Goal: Find specific page/section: Locate a particular part of the current website

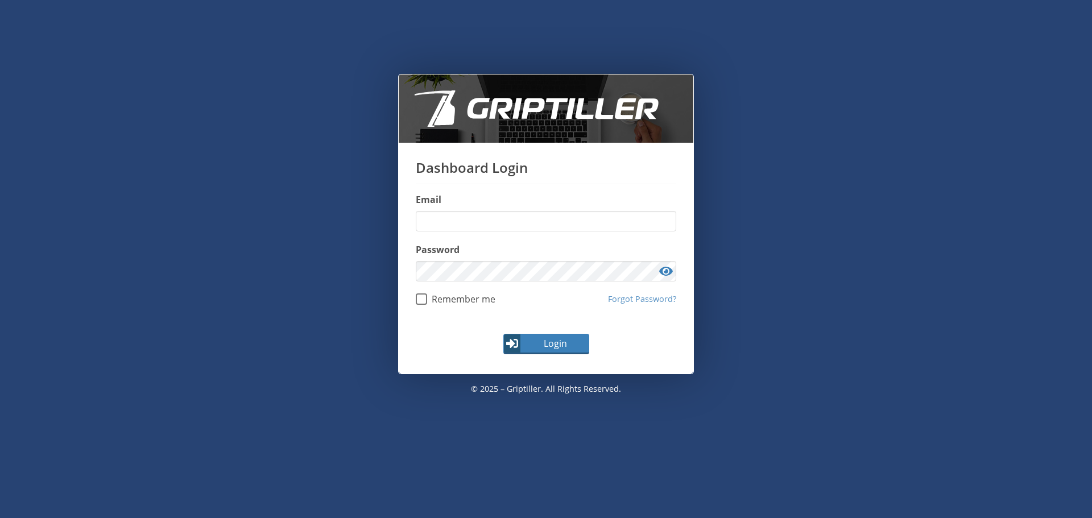
type input "**********"
click at [518, 356] on div "Login" at bounding box center [546, 348] width 295 height 51
click at [522, 349] on span "Login" at bounding box center [555, 344] width 66 height 14
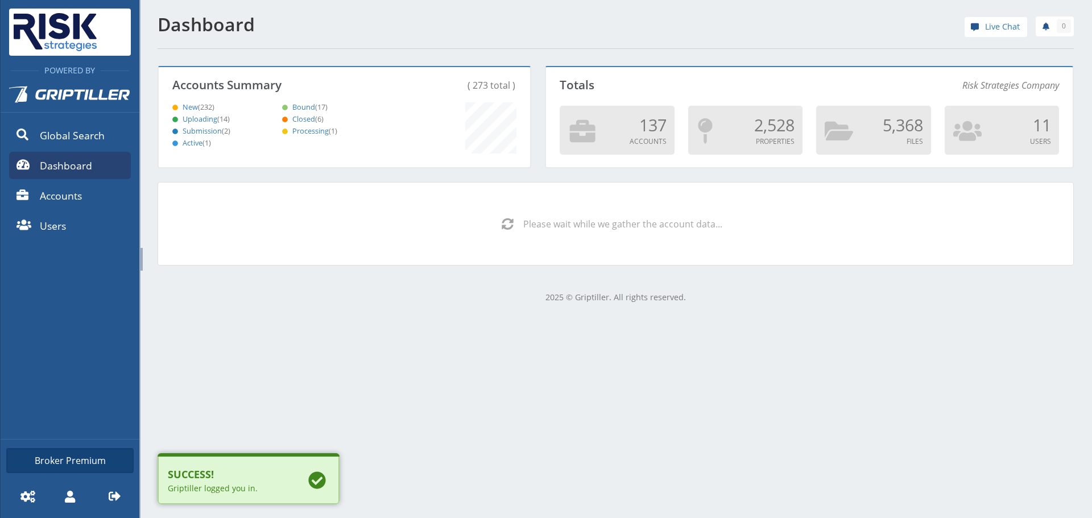
scroll to position [100, 368]
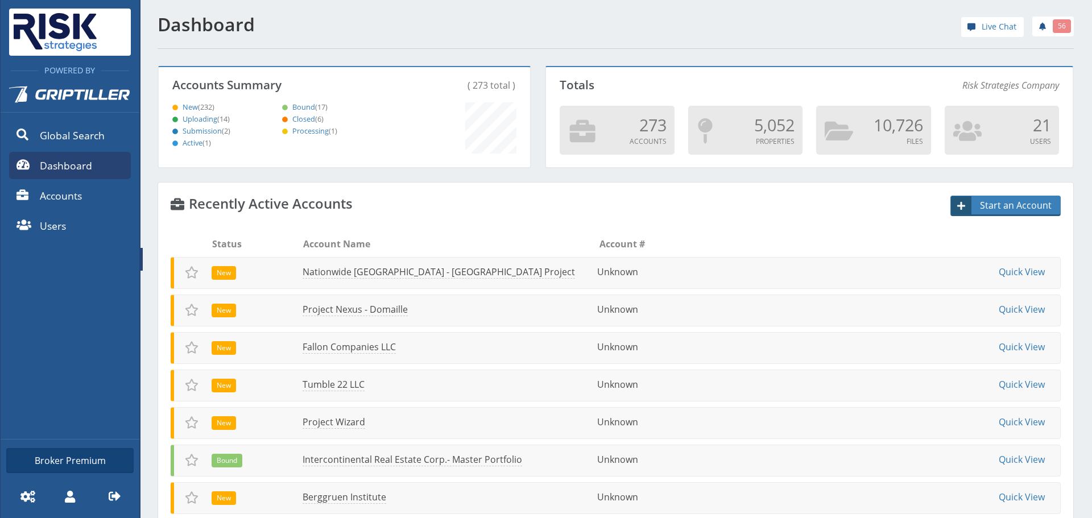
click at [69, 164] on span "Dashboard" at bounding box center [66, 165] width 52 height 15
click at [77, 186] on link "Accounts" at bounding box center [70, 195] width 122 height 27
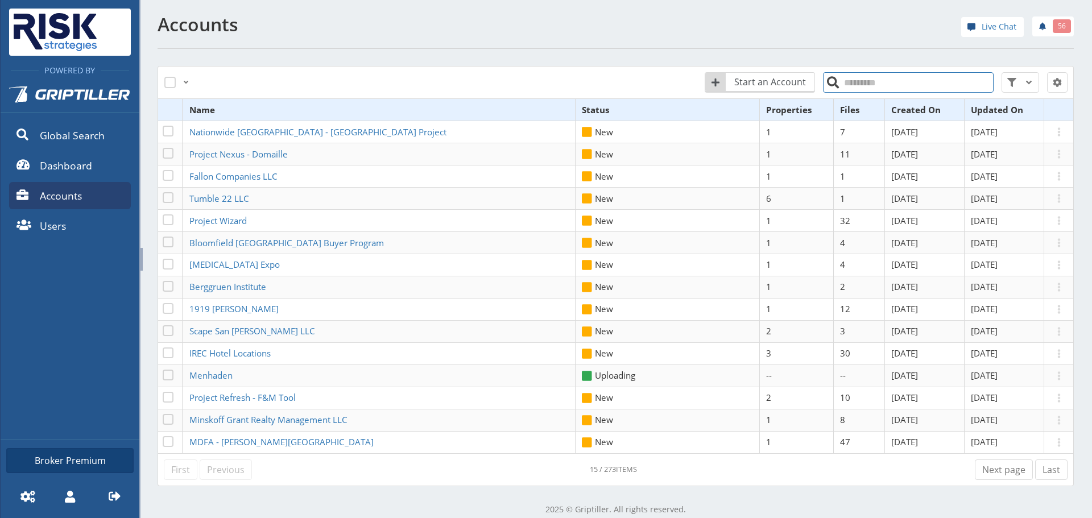
click at [833, 78] on input "search" at bounding box center [908, 82] width 171 height 20
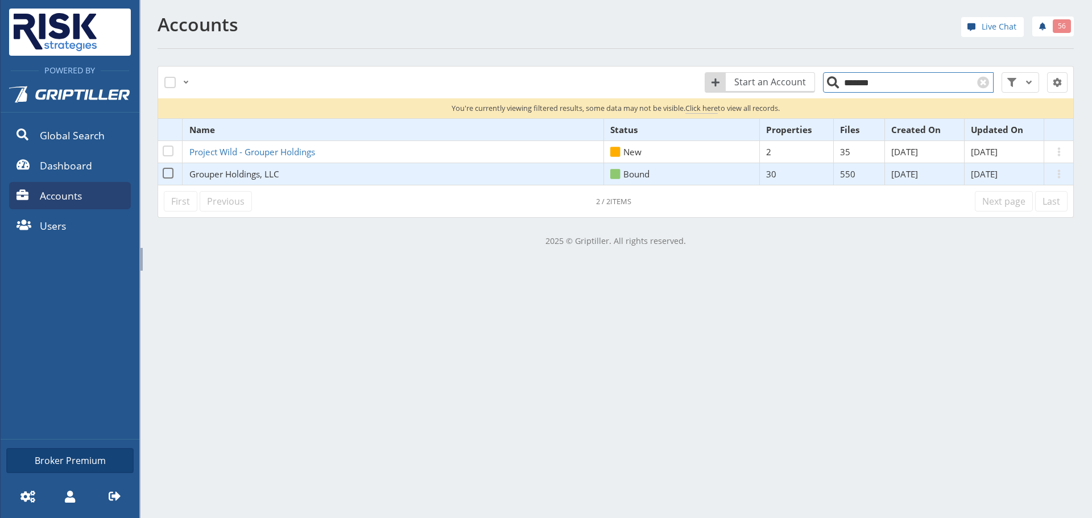
type input "*******"
click at [251, 174] on span "Grouper Holdings, LLC" at bounding box center [234, 173] width 90 height 11
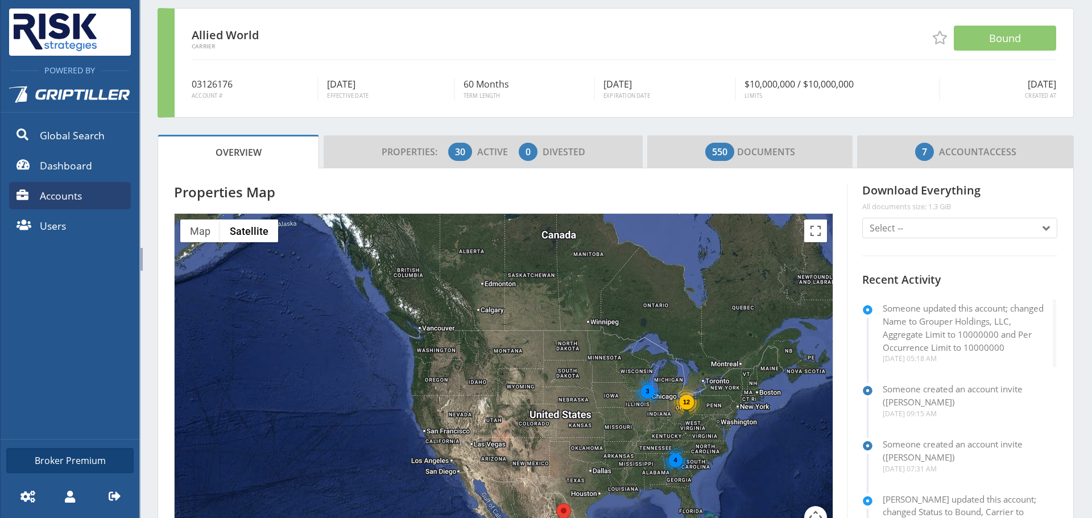
scroll to position [57, 0]
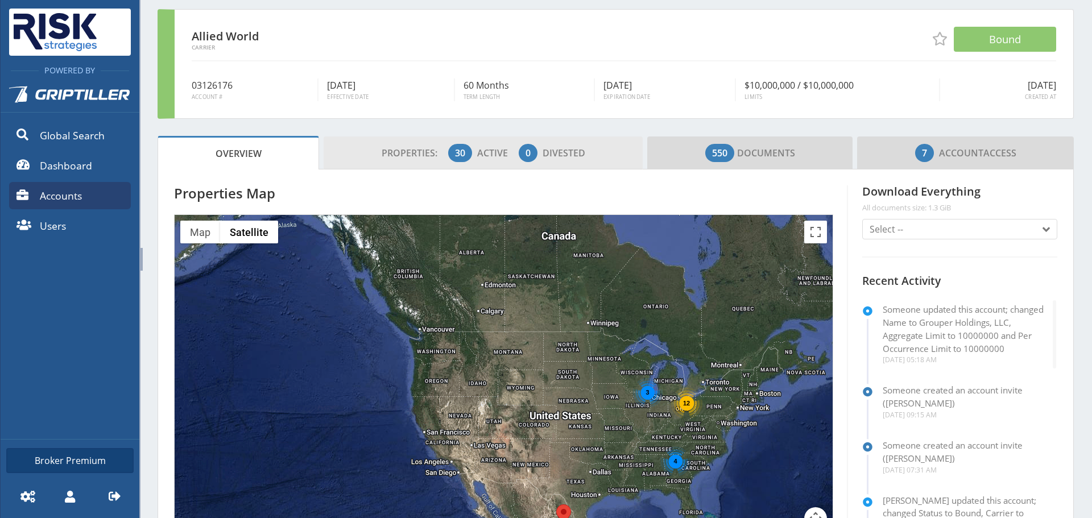
click at [588, 149] on link "Properties: 30 Active 0 Divested" at bounding box center [483, 153] width 319 height 33
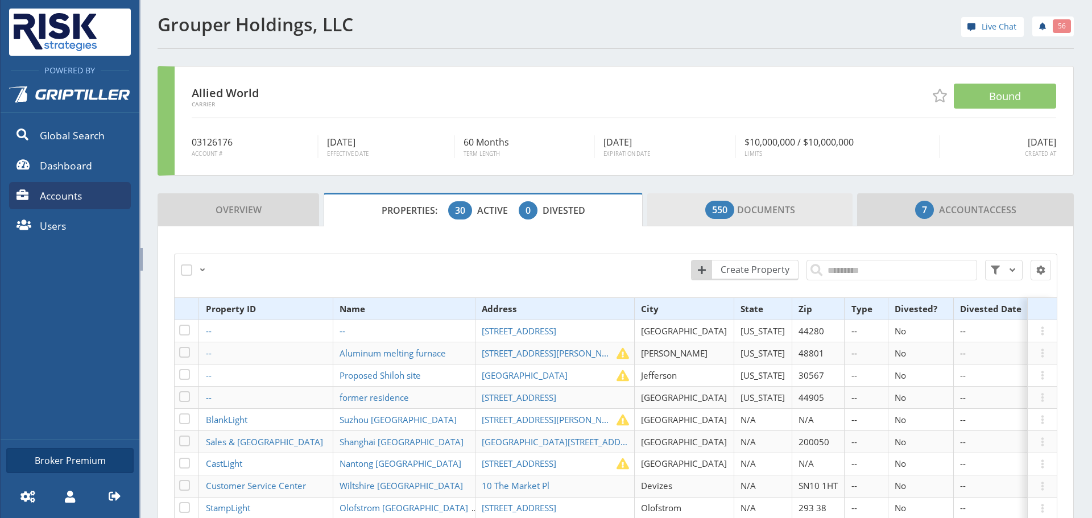
click at [801, 211] on link "550 Documents" at bounding box center [749, 209] width 205 height 33
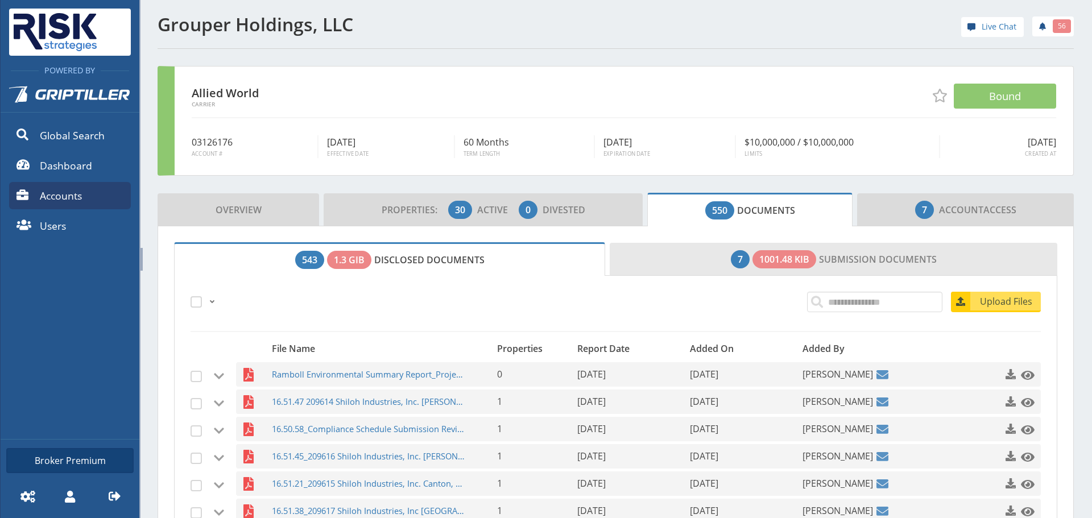
click at [899, 253] on link "7 1001.48 KiB Submission Documents" at bounding box center [834, 259] width 448 height 33
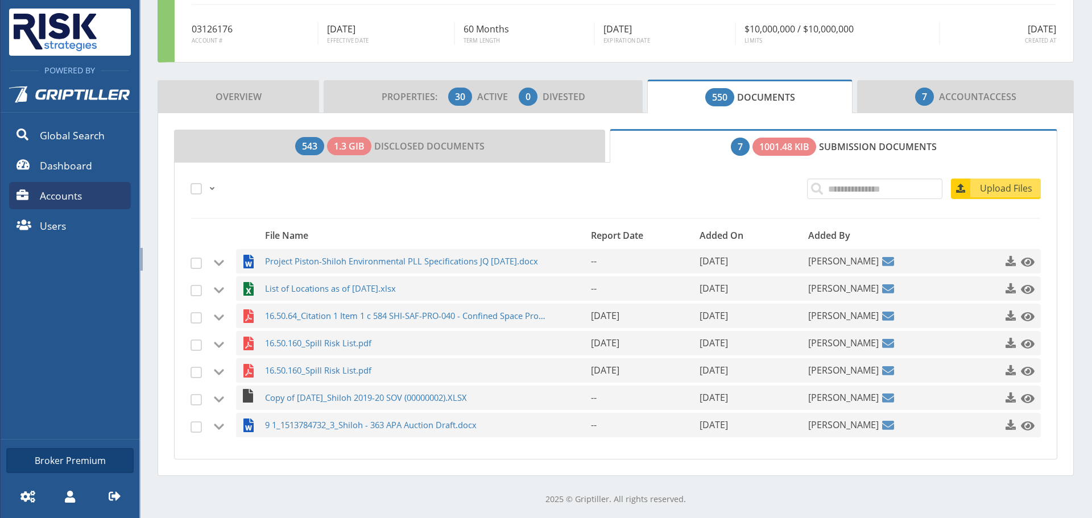
scroll to position [114, 0]
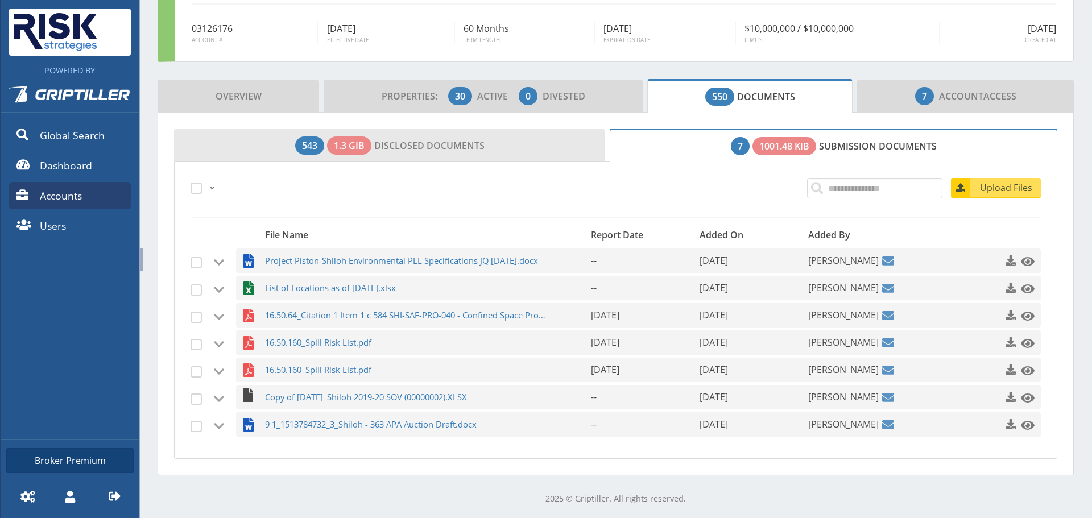
click at [518, 155] on link "543 1.3 GiB Disclosed Documents" at bounding box center [389, 145] width 431 height 33
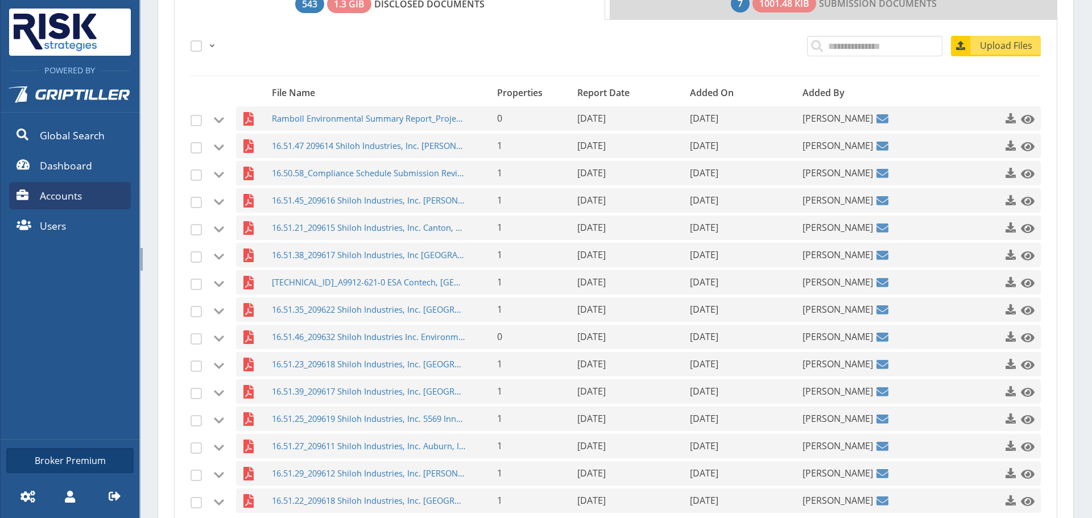
scroll to position [354, 0]
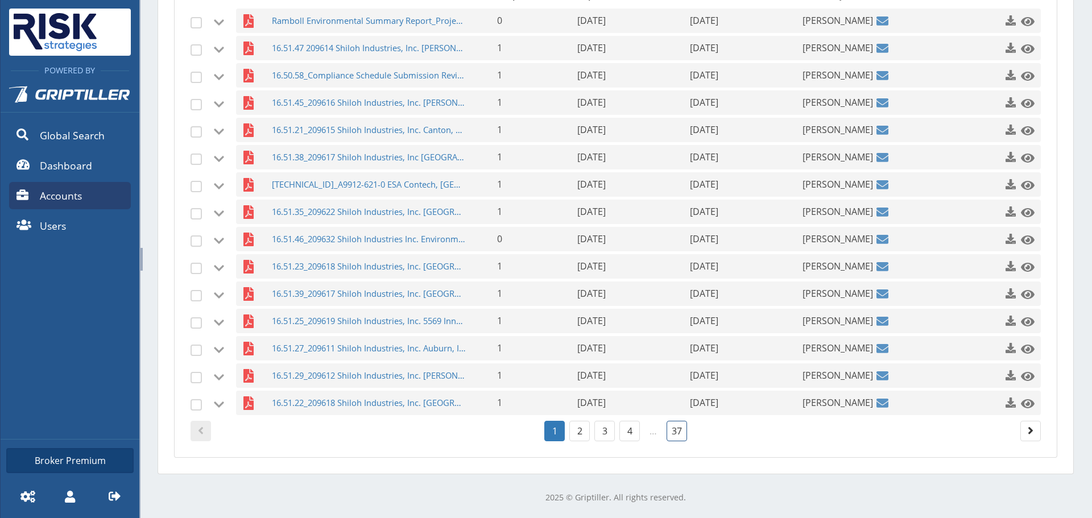
click at [679, 429] on link "37" at bounding box center [677, 431] width 20 height 20
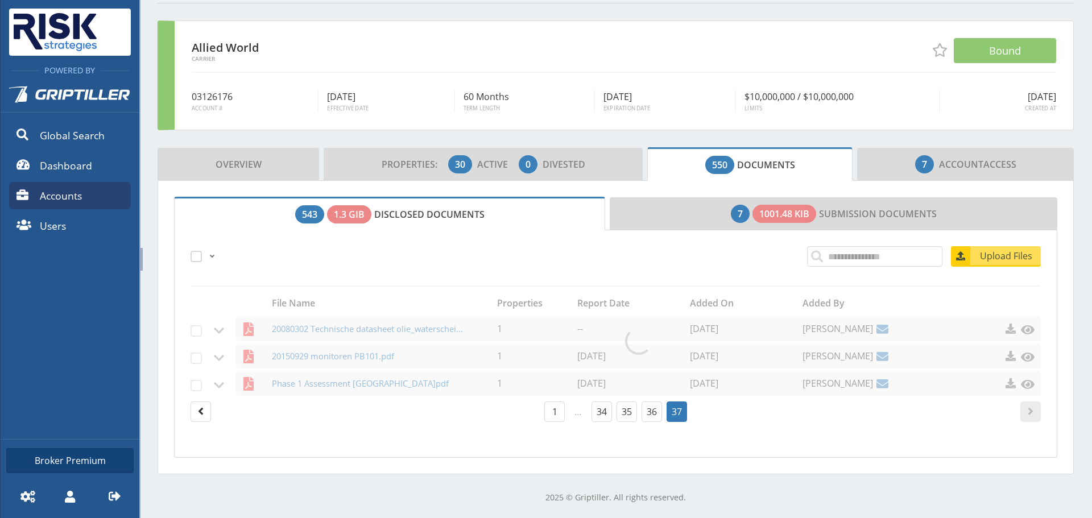
scroll to position [46, 0]
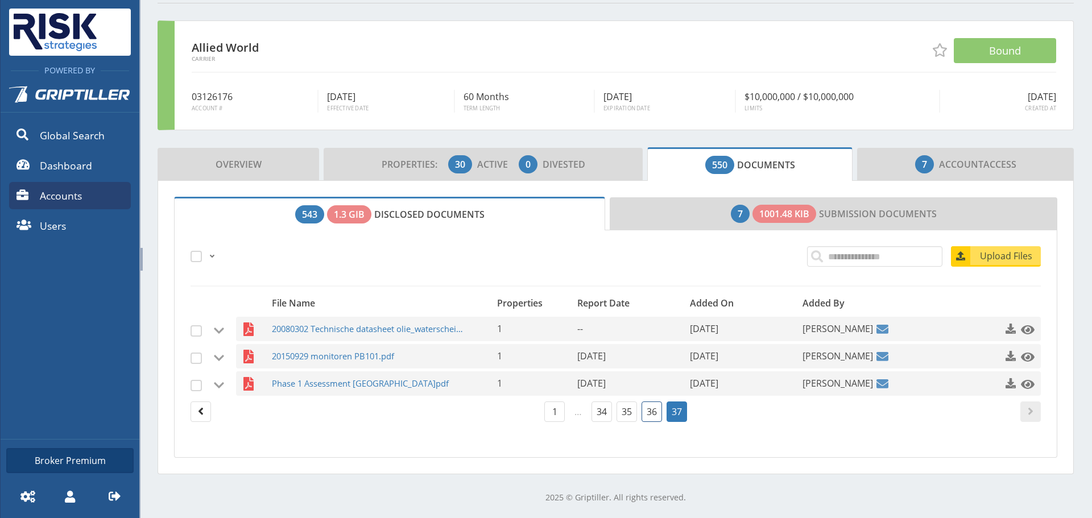
click at [647, 408] on link "36" at bounding box center [652, 412] width 20 height 20
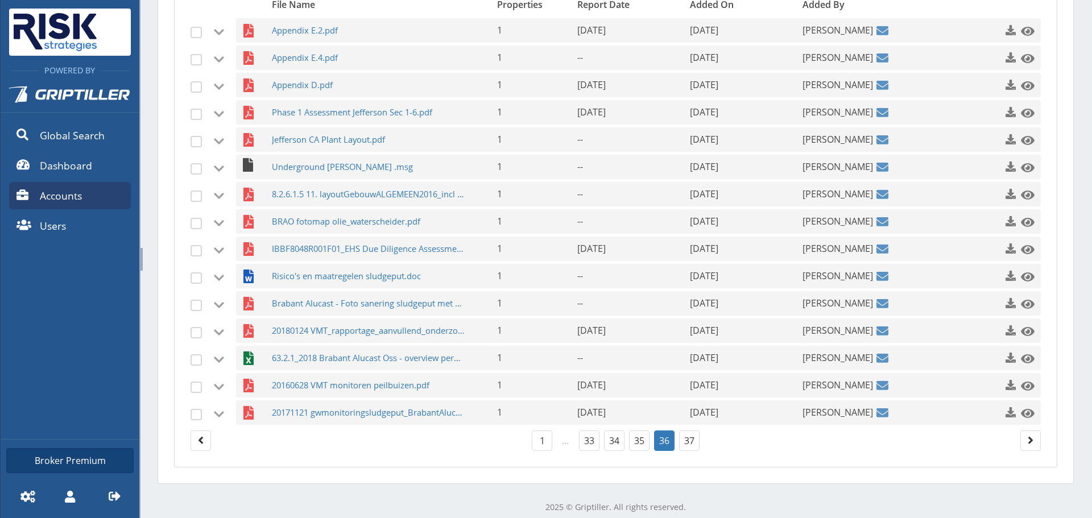
scroll to position [354, 0]
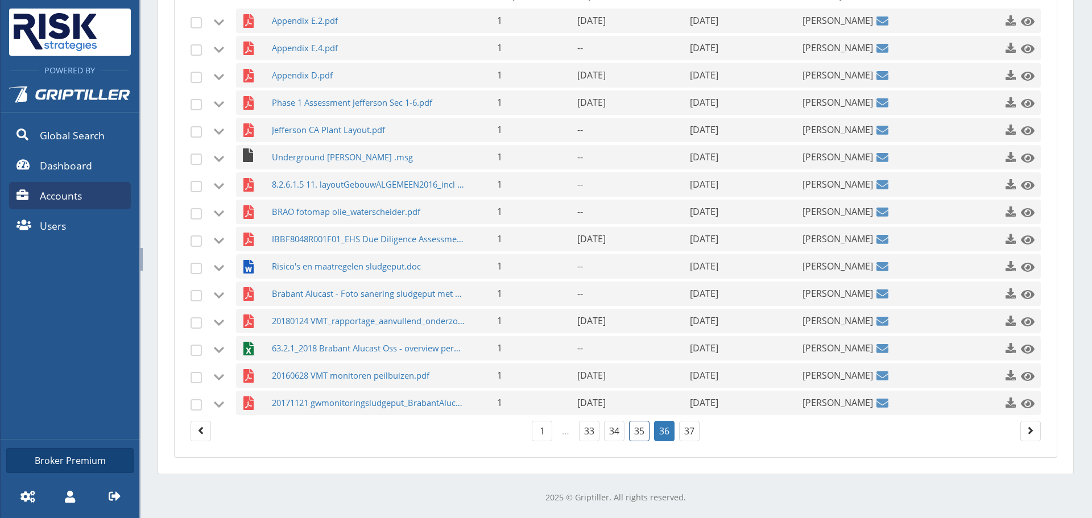
click at [629, 429] on link "35" at bounding box center [639, 431] width 20 height 20
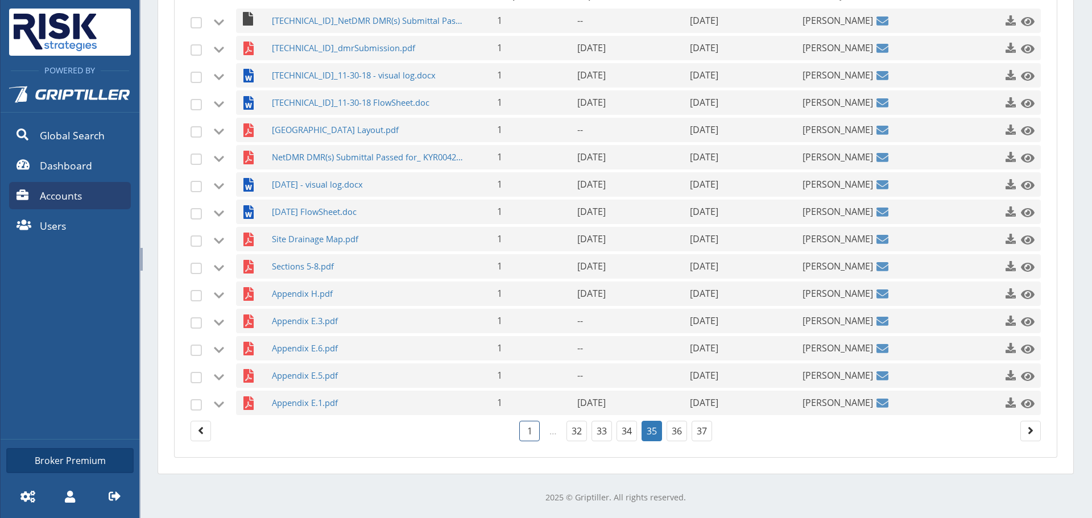
click at [526, 432] on link "1" at bounding box center [529, 431] width 20 height 20
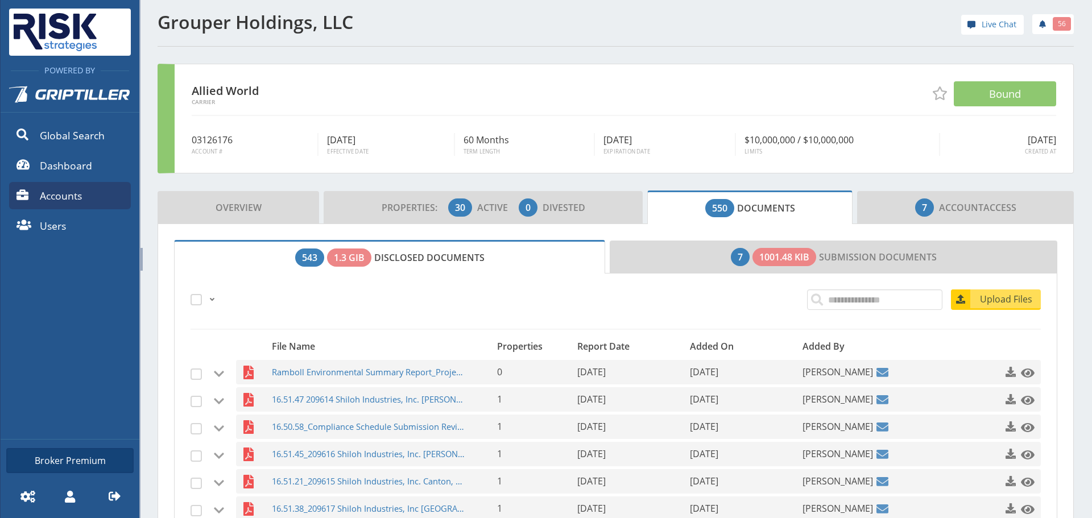
scroll to position [0, 0]
